Goal: Check status: Check status

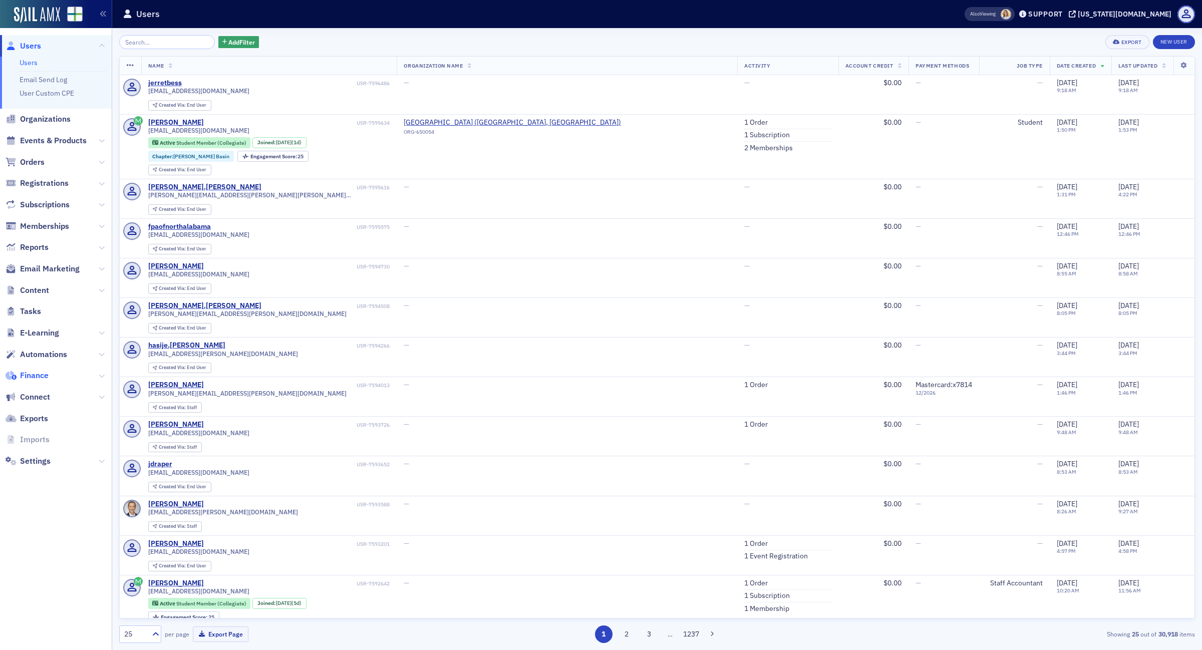
click at [25, 372] on span "Finance" at bounding box center [34, 375] width 29 height 11
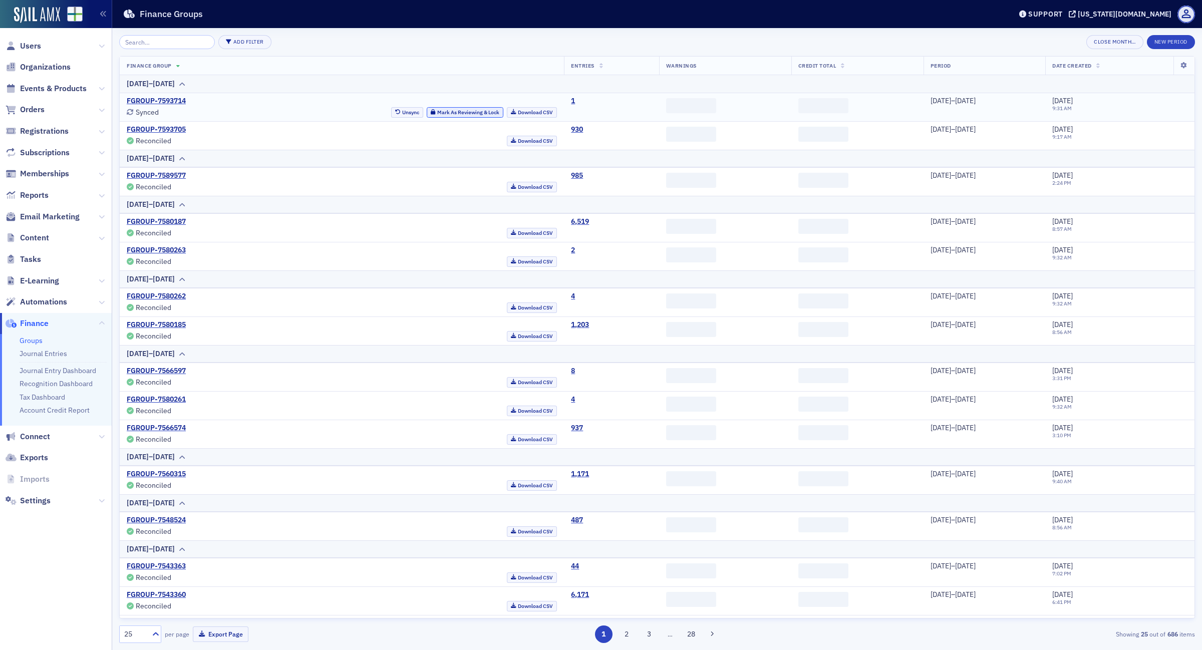
click at [427, 109] on button "Mark As Reviewing & Lock" at bounding box center [465, 112] width 77 height 11
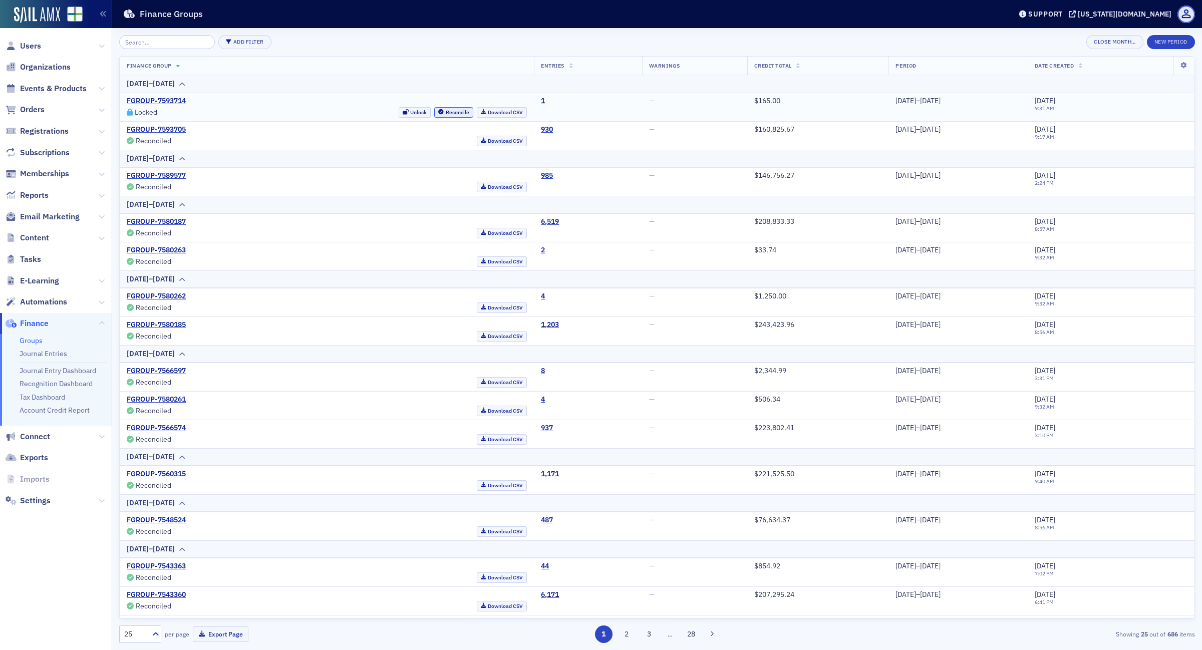
click at [434, 111] on button "Reconcile" at bounding box center [453, 112] width 39 height 11
click at [155, 128] on link "FGROUP-7593705" at bounding box center [156, 129] width 59 height 9
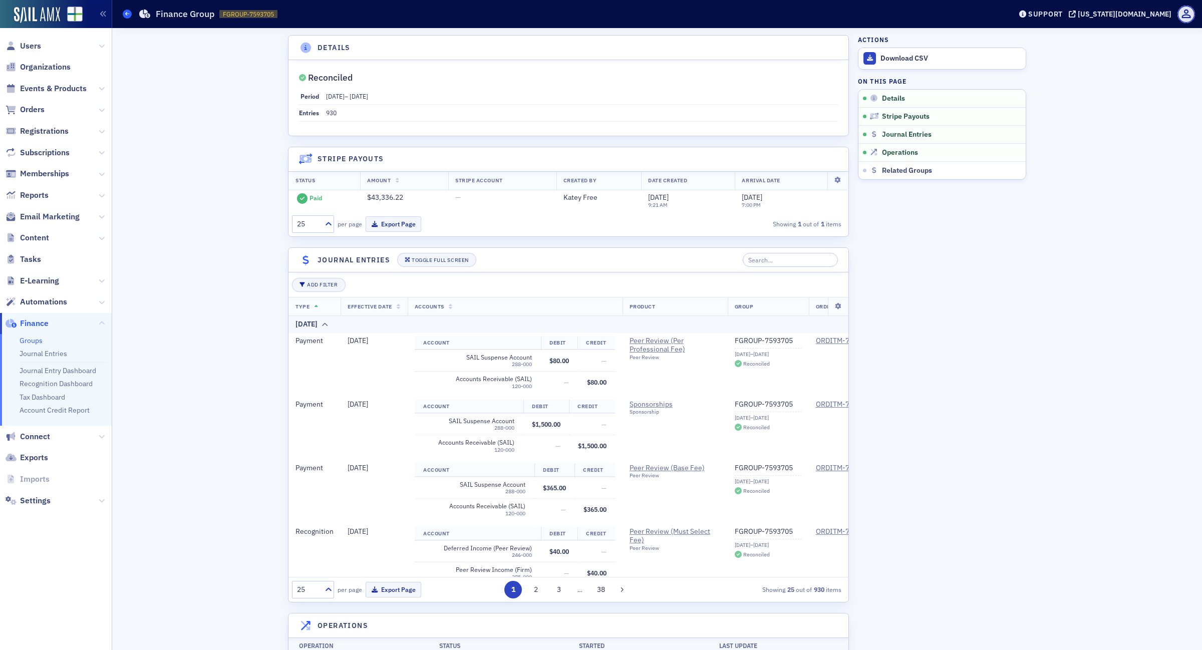
click at [124, 10] on span at bounding box center [127, 14] width 9 height 9
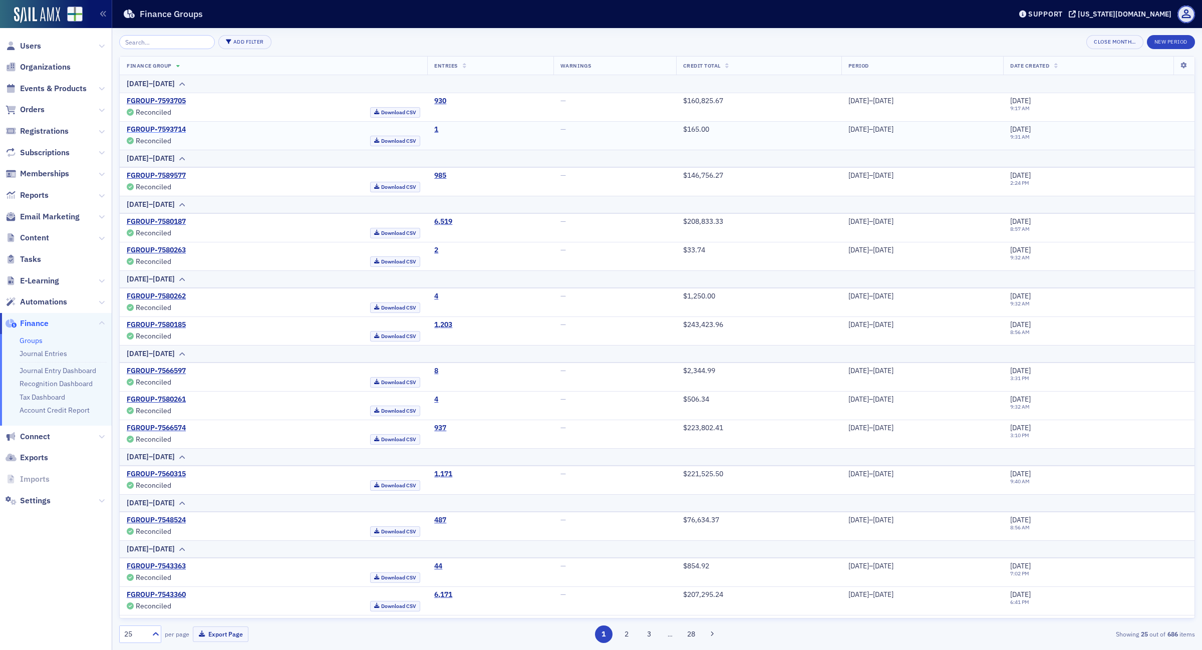
click at [171, 129] on link "FGROUP-7593714" at bounding box center [156, 129] width 59 height 9
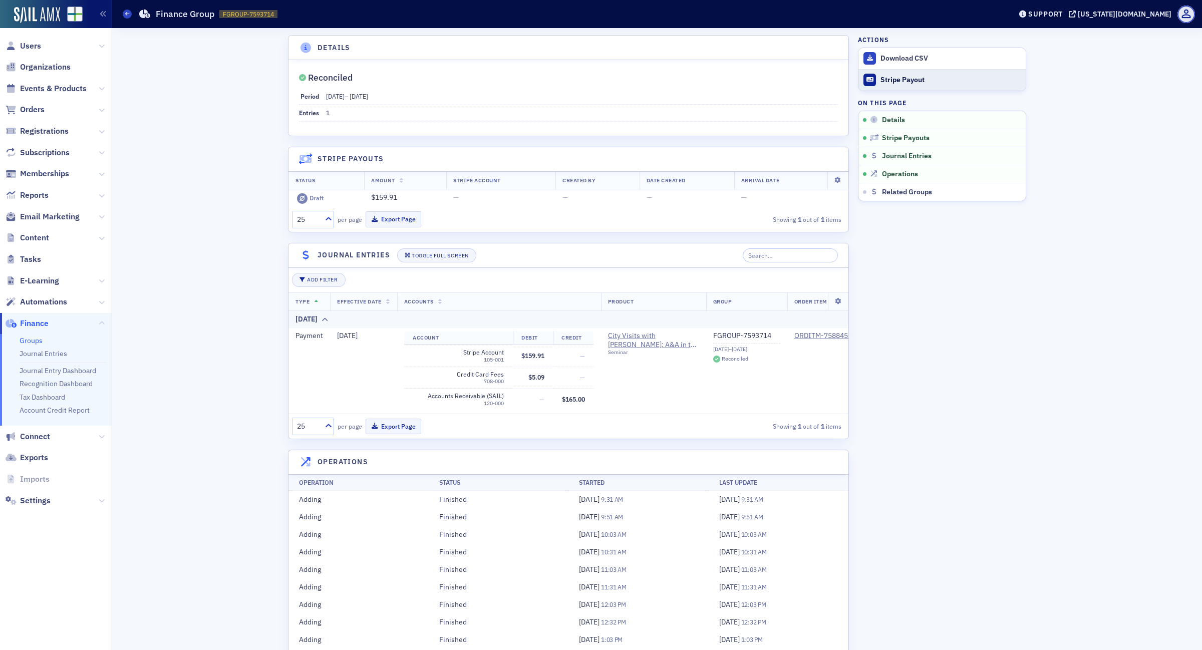
click at [885, 78] on div "Stripe Payout" at bounding box center [951, 80] width 140 height 9
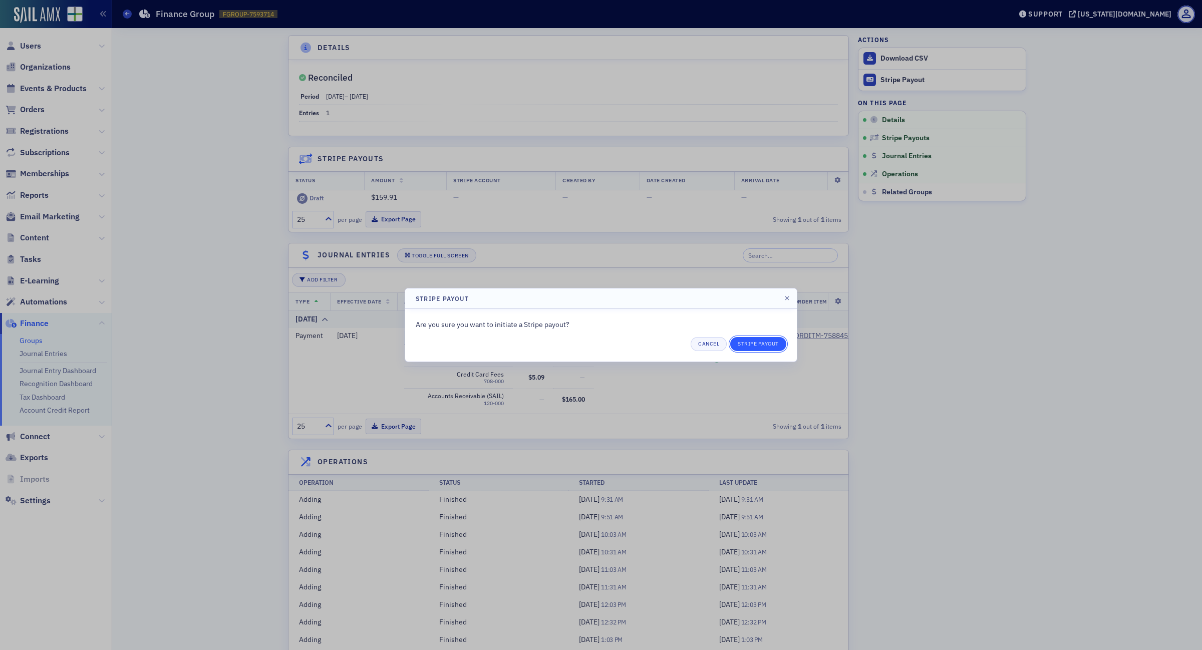
click at [763, 349] on button "Stripe Payout" at bounding box center [758, 344] width 56 height 14
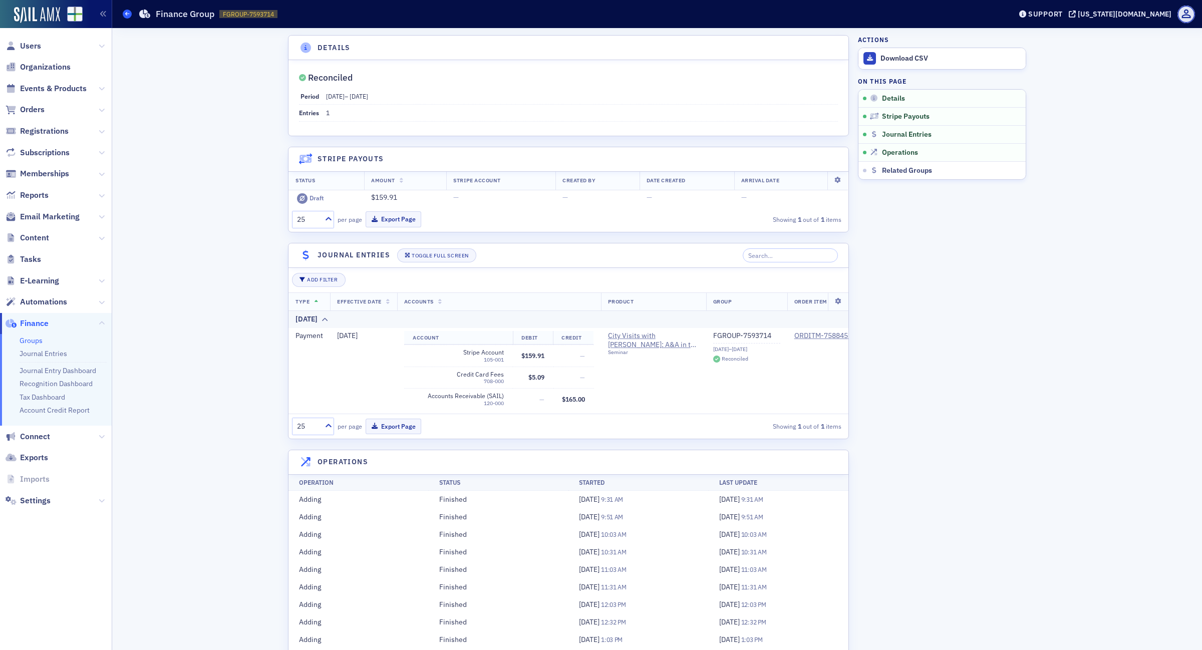
click at [125, 15] on icon at bounding box center [127, 14] width 4 height 5
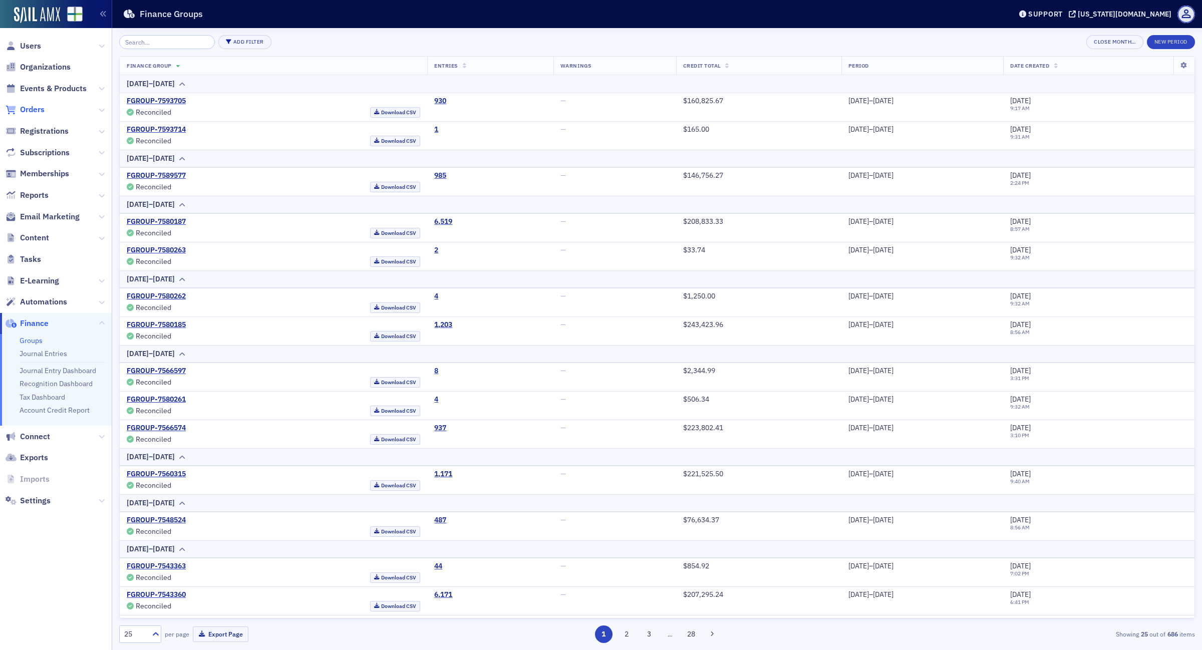
click at [29, 111] on span "Orders" at bounding box center [32, 109] width 25 height 11
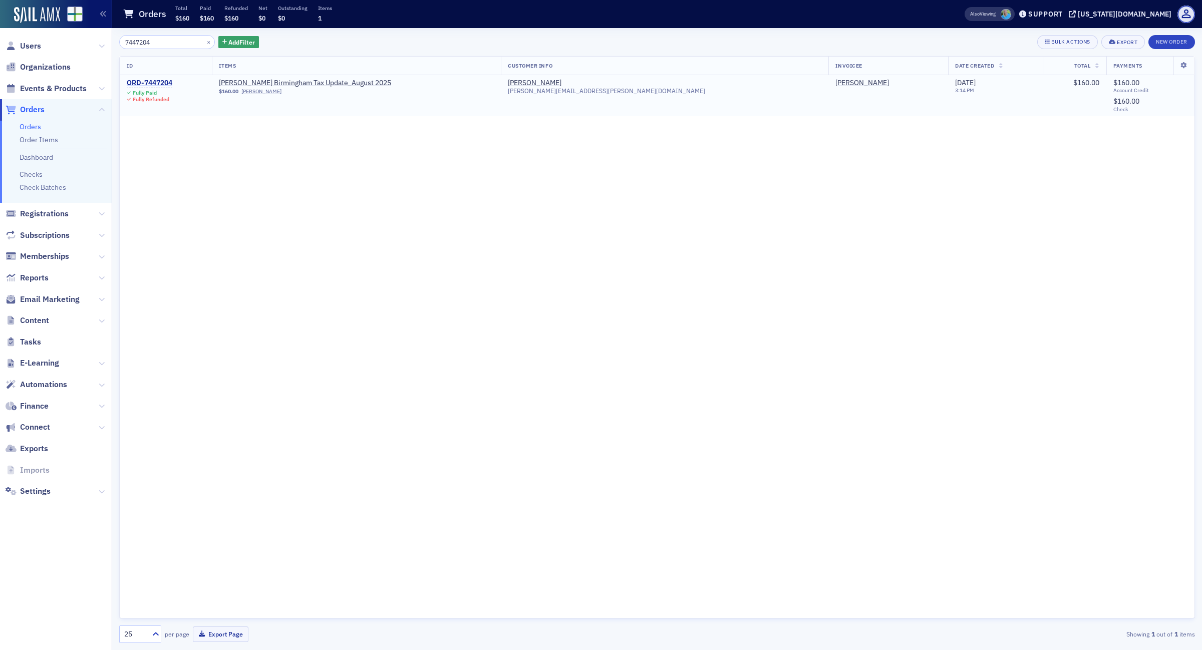
type input "7447204"
click at [161, 82] on div "ORD-7447204" at bounding box center [150, 83] width 46 height 9
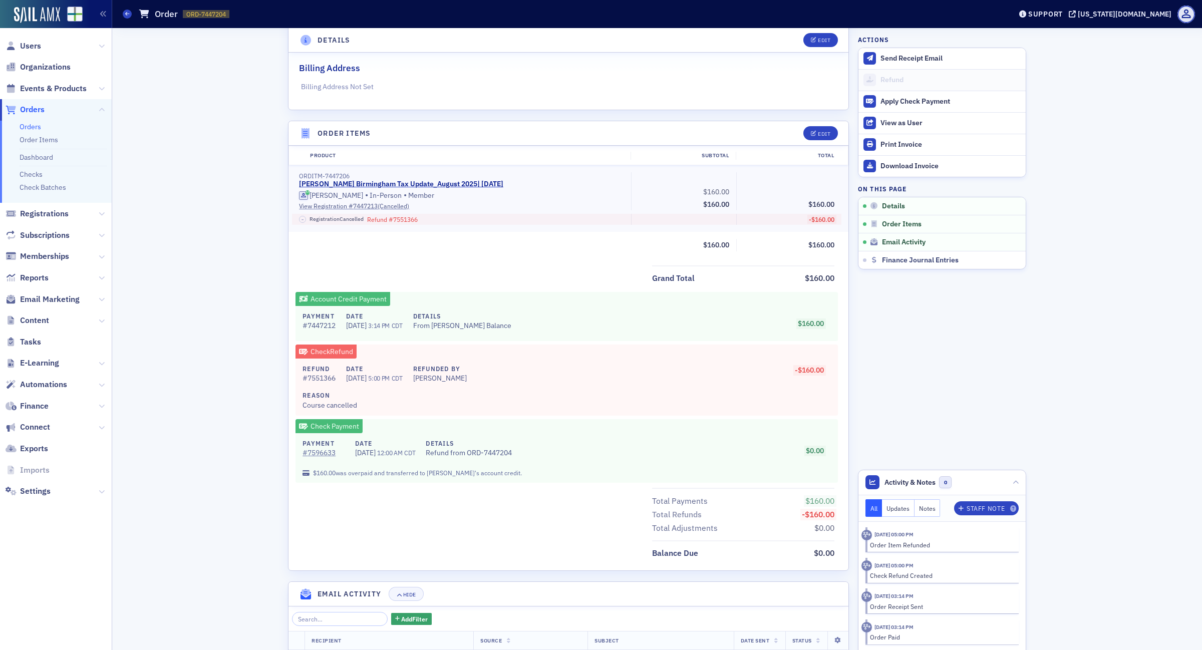
scroll to position [370, 0]
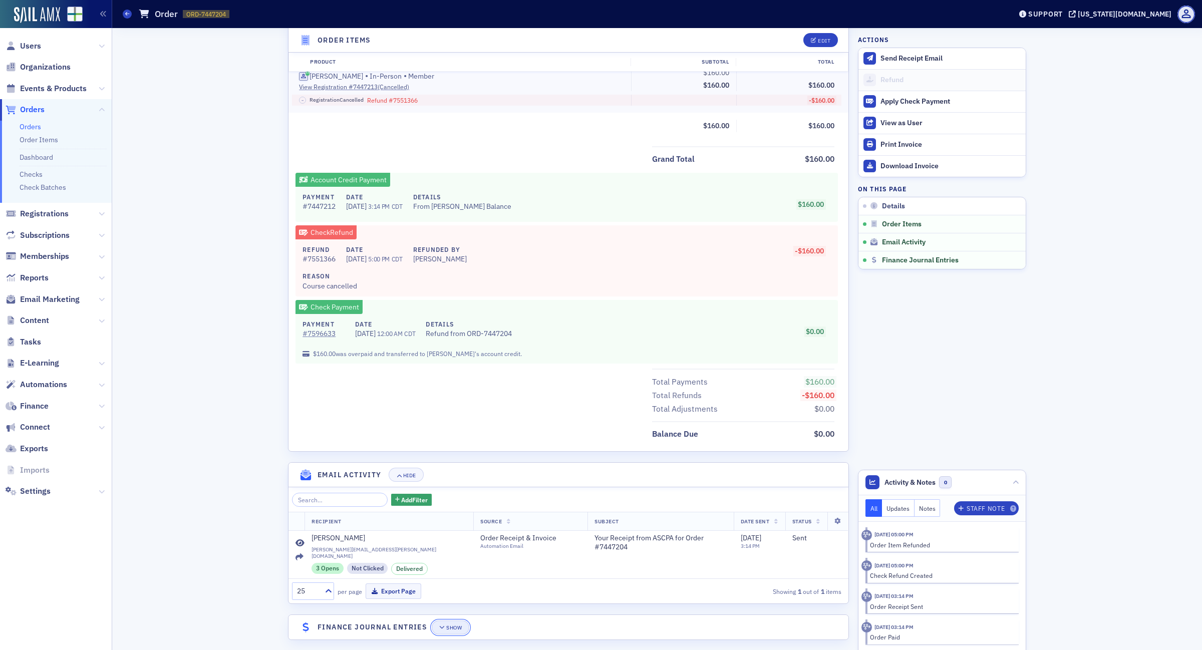
click at [453, 625] on div "Show" at bounding box center [454, 628] width 16 height 6
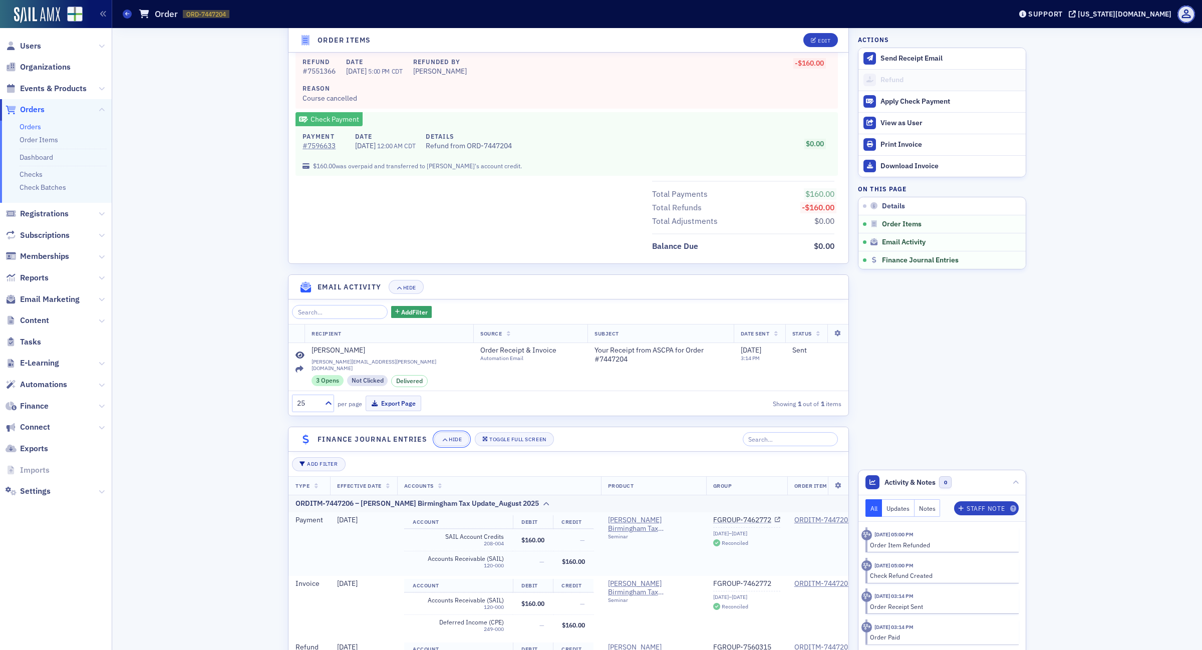
scroll to position [656, 0]
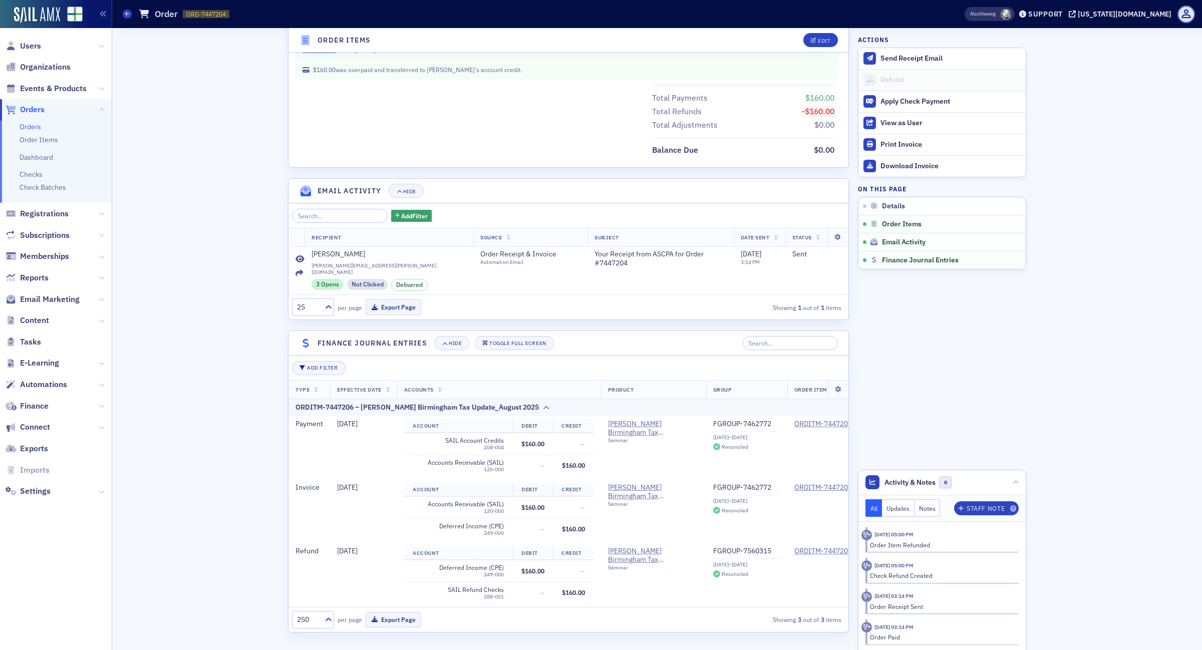
click at [124, 7] on div "Orders Order ORD-7447204 7447204" at bounding box center [528, 14] width 811 height 19
click at [125, 13] on icon at bounding box center [127, 14] width 4 height 5
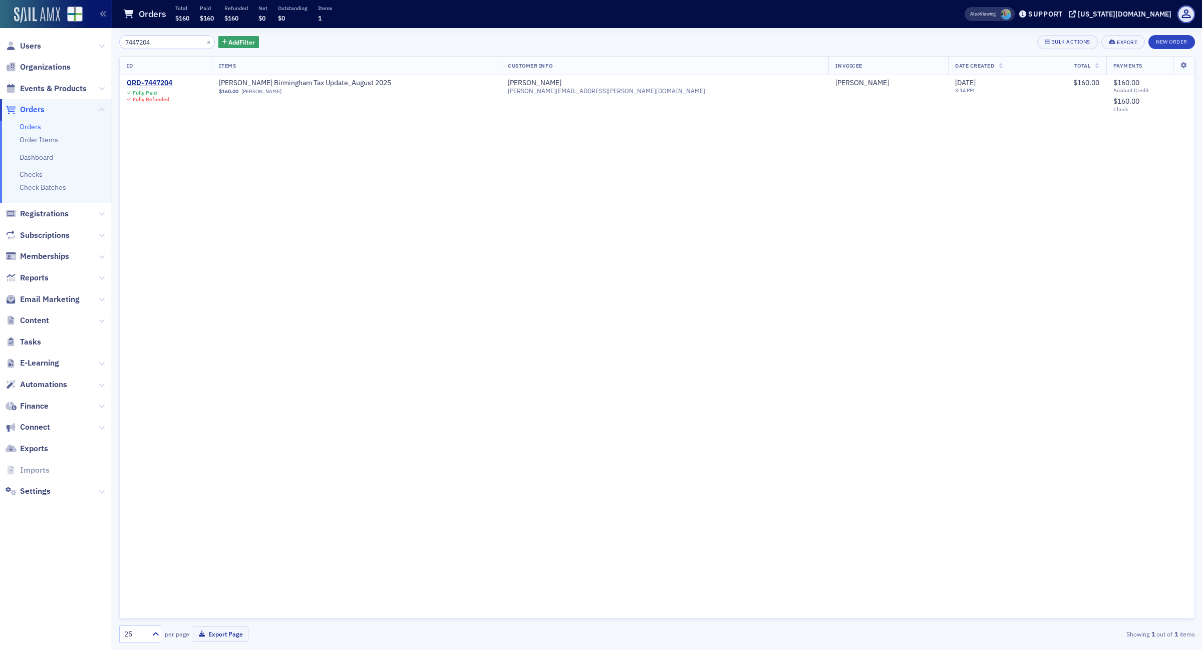
drag, startPoint x: 168, startPoint y: 43, endPoint x: 34, endPoint y: 9, distance: 138.5
click at [43, 26] on div "Users Organizations Events & Products Orders Orders Order Items Dashboard Check…" at bounding box center [601, 325] width 1202 height 650
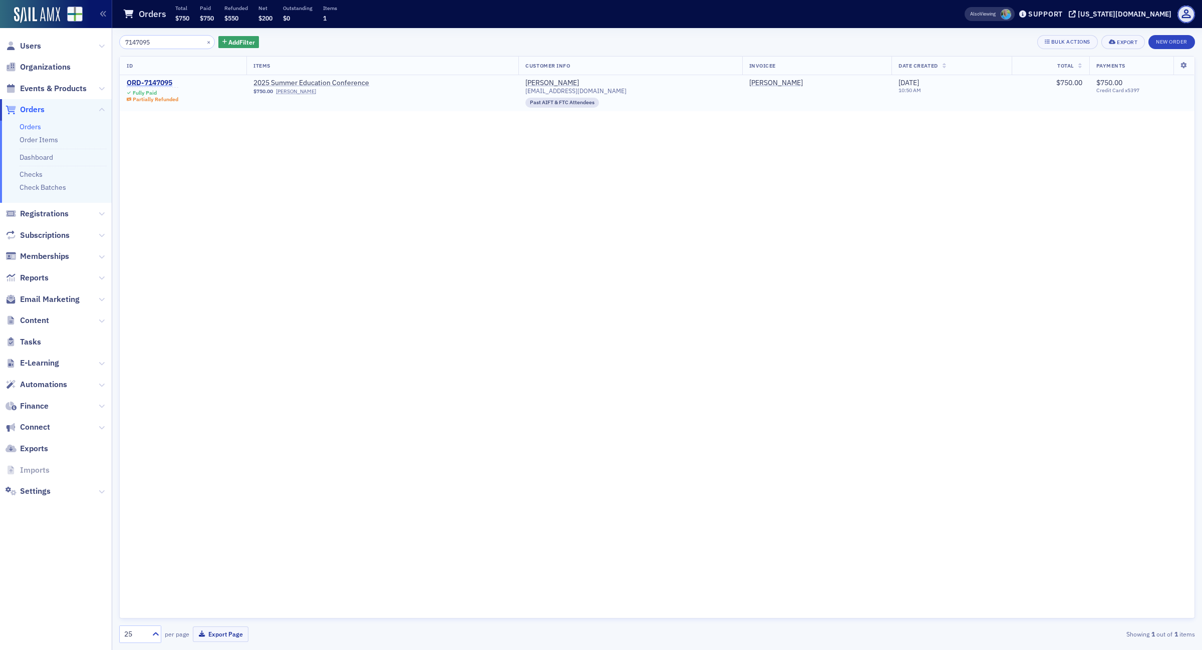
type input "7147095"
click at [171, 84] on div "ORD-7147095" at bounding box center [153, 83] width 52 height 9
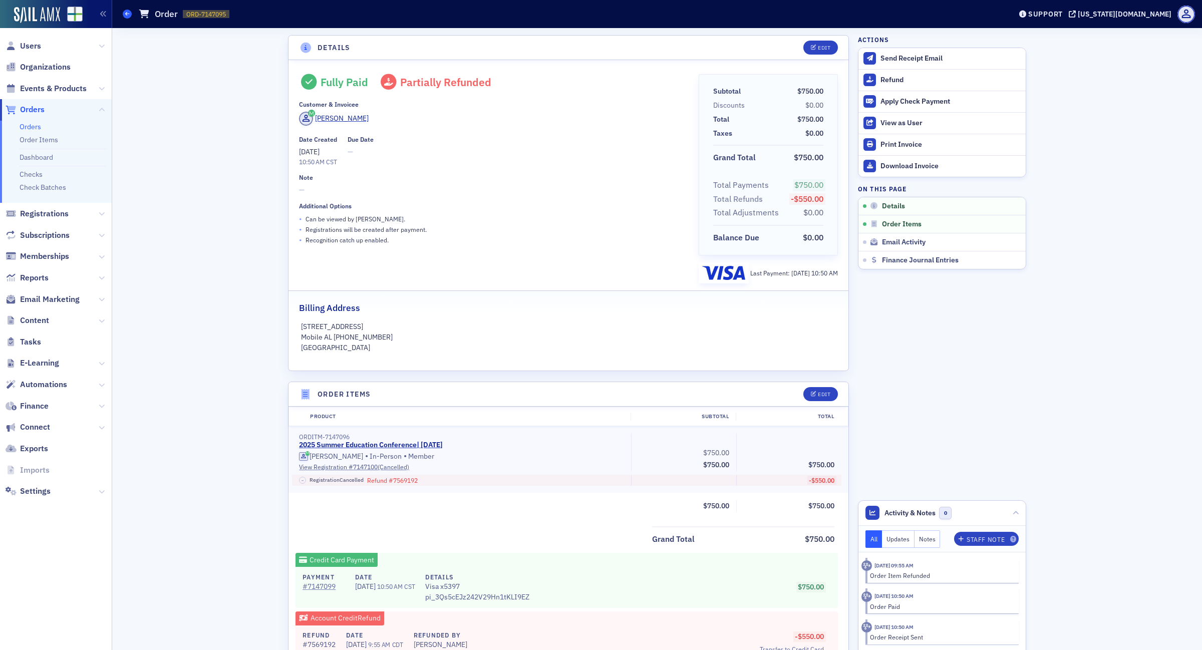
click at [128, 10] on span at bounding box center [127, 14] width 9 height 9
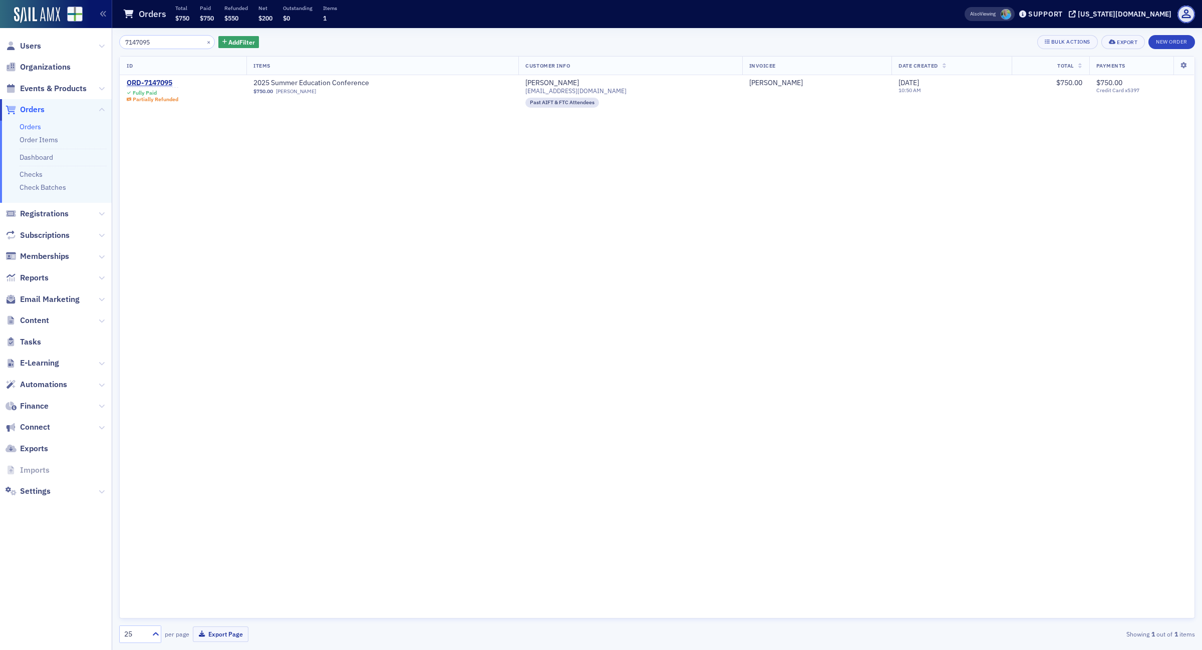
drag, startPoint x: 176, startPoint y: 36, endPoint x: 48, endPoint y: 38, distance: 127.8
click at [48, 38] on div "Users Organizations Events & Products Orders Orders Order Items Dashboard Check…" at bounding box center [601, 325] width 1202 height 650
type input "7404803"
click at [168, 83] on div "ORD-7404803" at bounding box center [150, 83] width 46 height 9
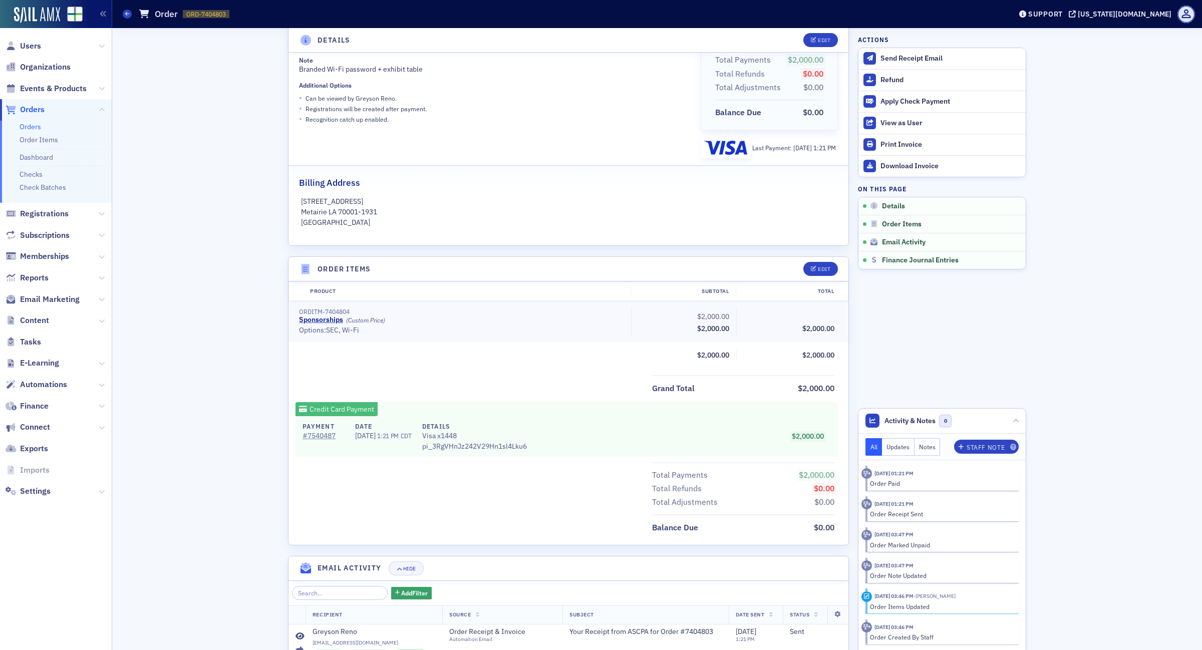
scroll to position [219, 0]
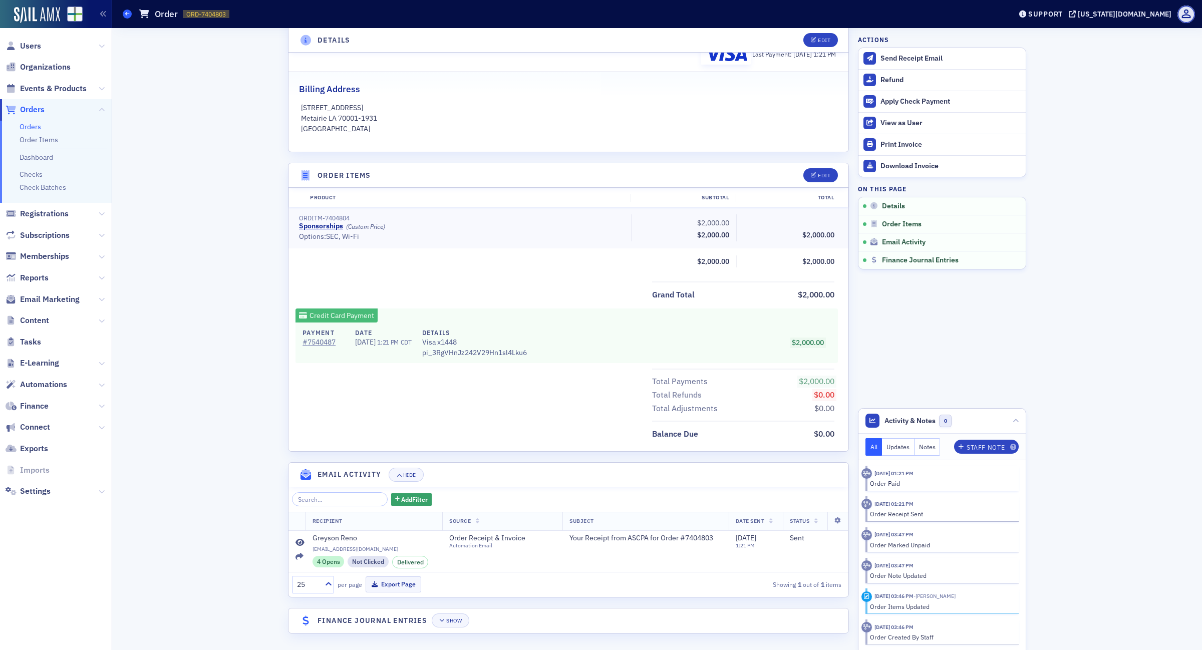
click at [127, 13] on icon at bounding box center [127, 14] width 4 height 5
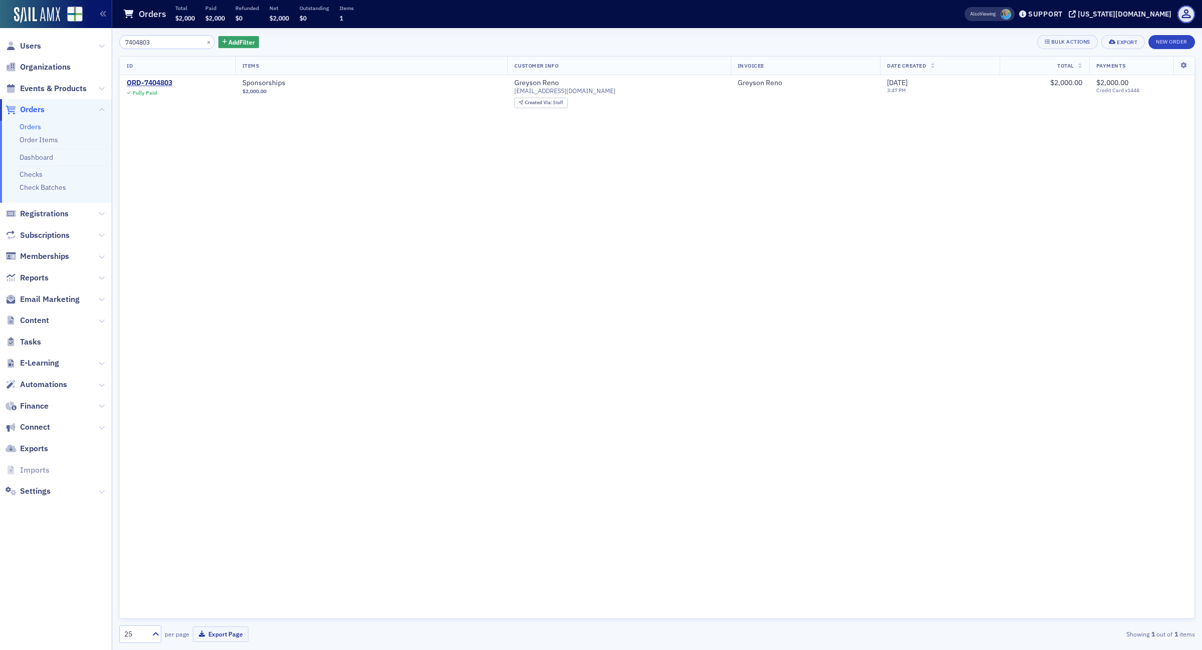
click at [169, 48] on input "7404803" at bounding box center [167, 42] width 96 height 14
drag, startPoint x: 162, startPoint y: 42, endPoint x: 5, endPoint y: 34, distance: 157.0
click at [6, 34] on div "Users Organizations Events & Products Orders Orders Order Items Dashboard Check…" at bounding box center [601, 325] width 1202 height 650
type input "7155924"
click at [159, 84] on div "ORD-7155924" at bounding box center [150, 83] width 46 height 9
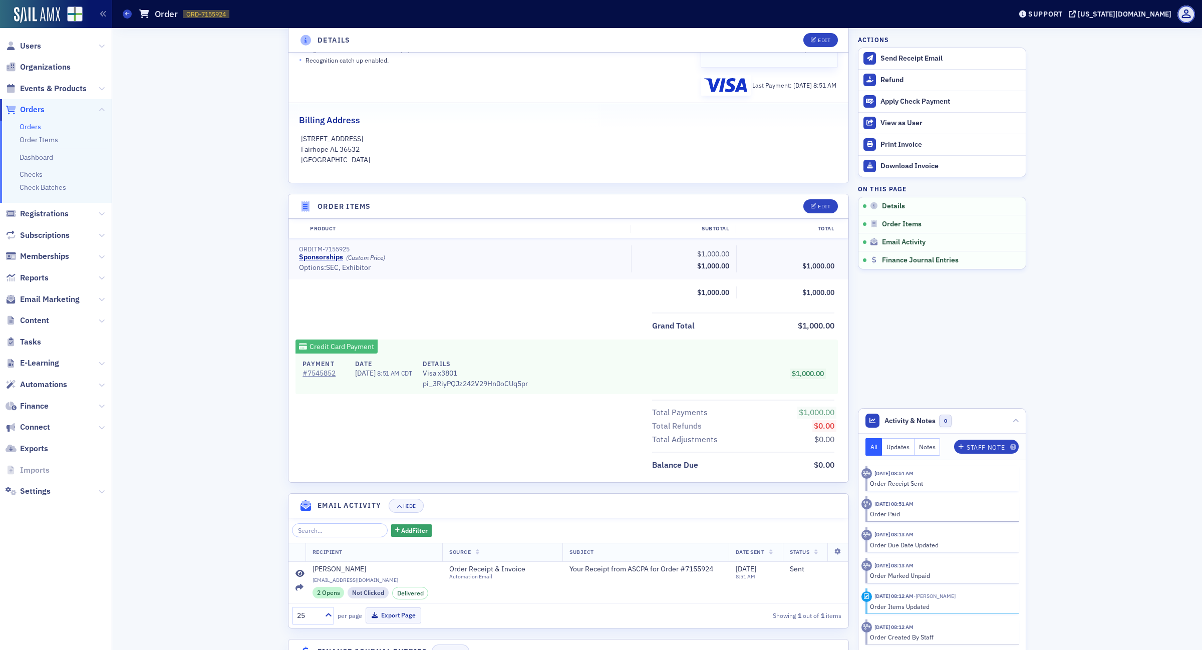
scroll to position [219, 0]
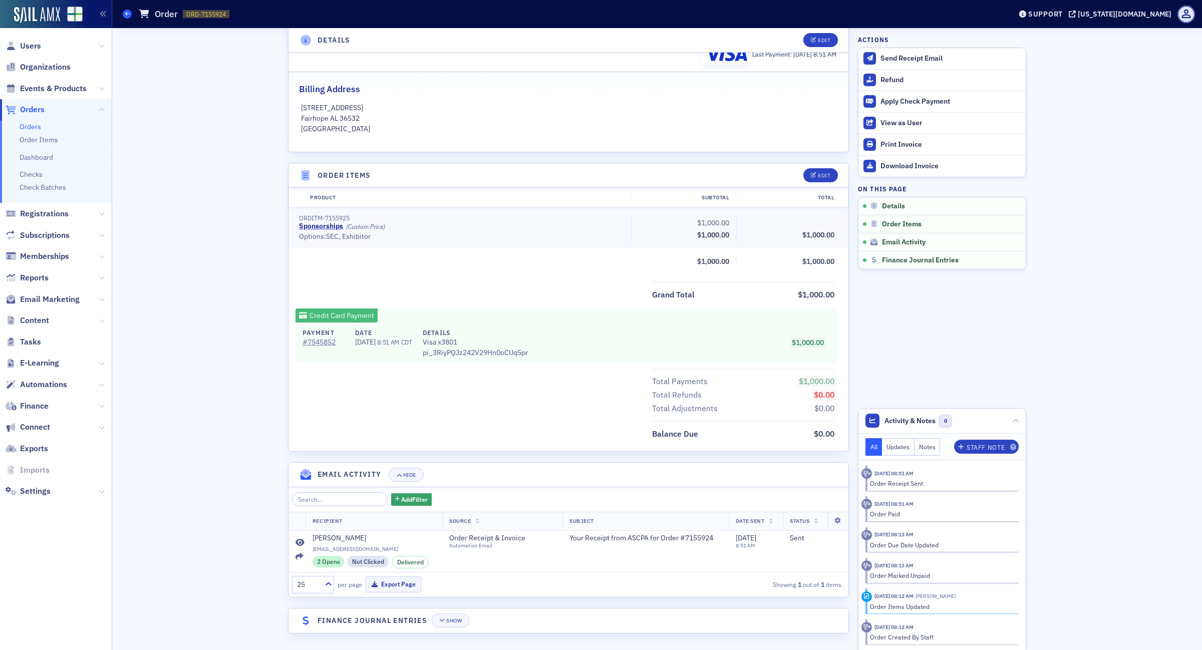
click at [127, 12] on icon at bounding box center [127, 14] width 4 height 5
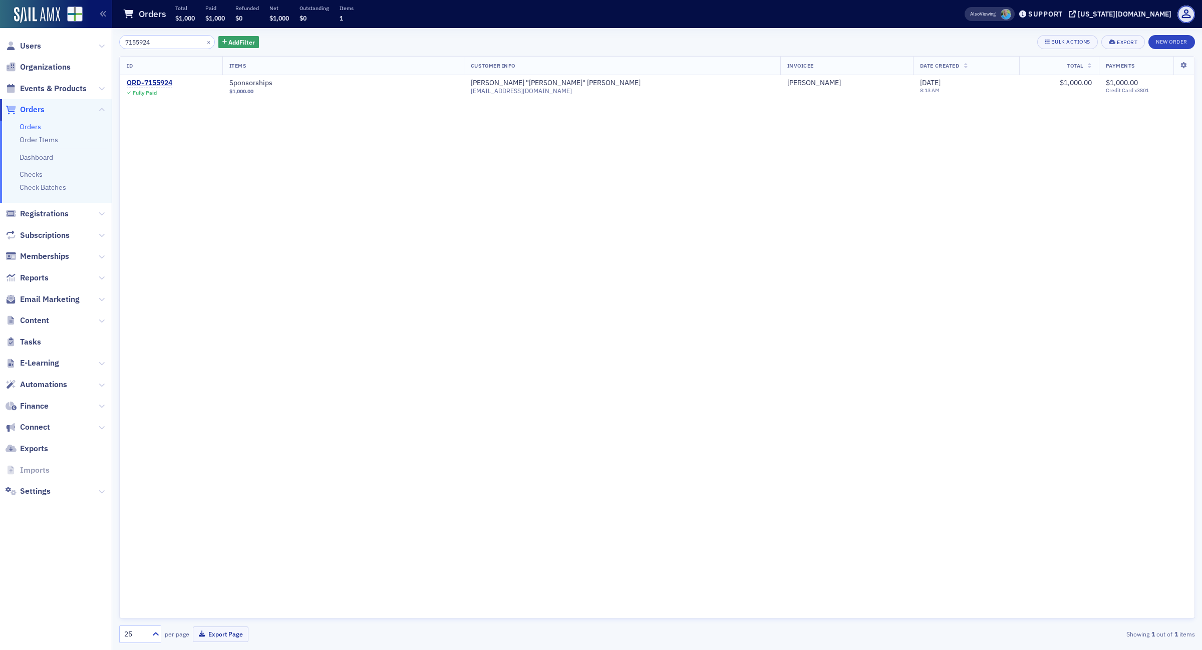
drag, startPoint x: 159, startPoint y: 38, endPoint x: -36, endPoint y: 45, distance: 195.0
click at [0, 45] on html "Users Organizations Events & Products Orders Orders Order Items Dashboard Check…" at bounding box center [601, 325] width 1202 height 650
type input "7373954"
click at [152, 81] on div "ORD-7373954" at bounding box center [150, 83] width 46 height 9
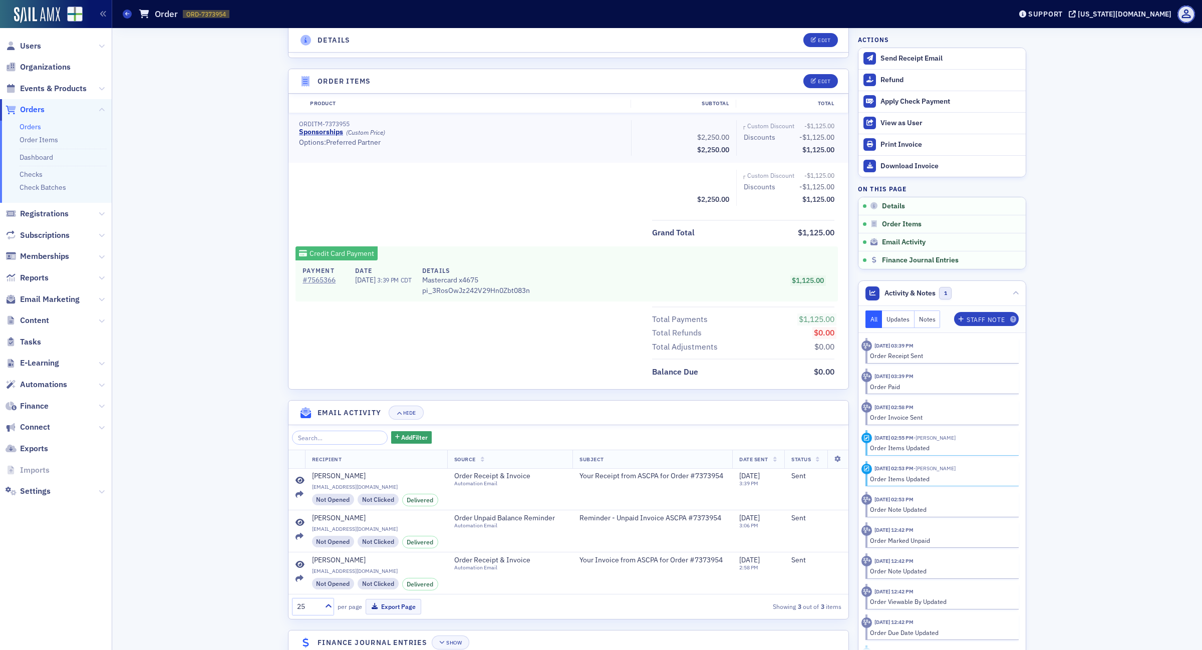
scroll to position [336, 0]
